Goal: Task Accomplishment & Management: Manage account settings

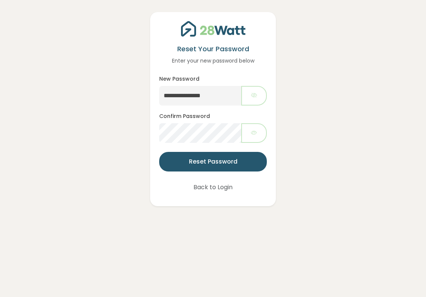
type input "**********"
click at [250, 137] on button "button" at bounding box center [254, 133] width 26 height 20
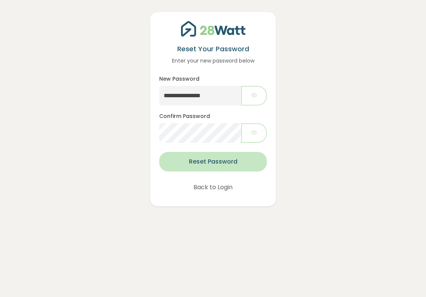
click at [219, 166] on button "Reset Password" at bounding box center [213, 162] width 108 height 20
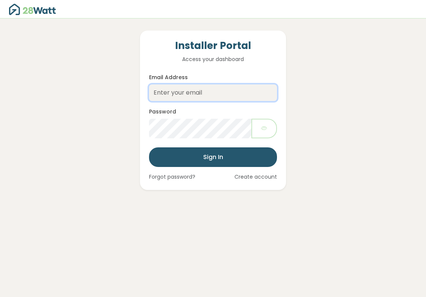
click at [204, 96] on input "Email Address" at bounding box center [213, 92] width 128 height 17
paste input "[EMAIL_ADDRESS][DOMAIN_NAME]"
type input "[EMAIL_ADDRESS][DOMAIN_NAME]"
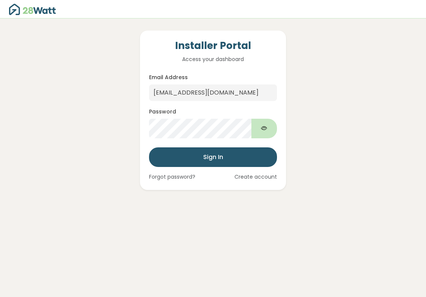
click at [268, 131] on button "Show password" at bounding box center [264, 129] width 26 height 20
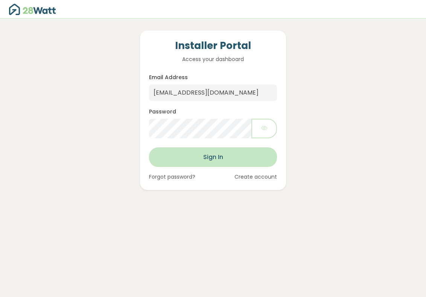
click at [234, 161] on button "Sign In" at bounding box center [213, 157] width 128 height 20
